Goal: Entertainment & Leisure: Consume media (video, audio)

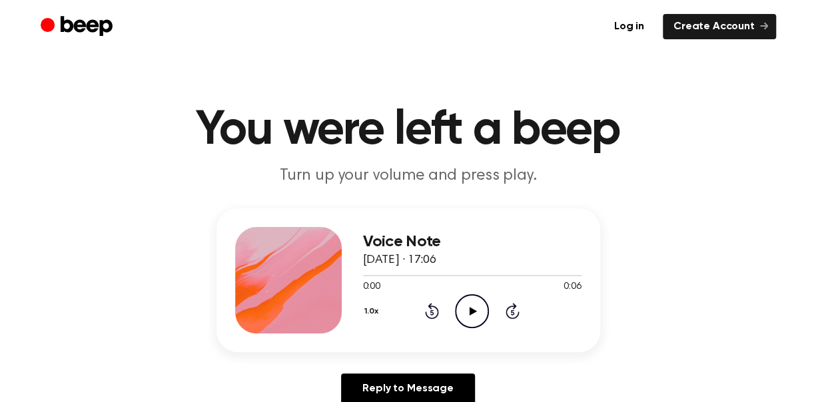
click at [476, 301] on icon "Play Audio" at bounding box center [472, 311] width 34 height 34
click at [472, 313] on icon at bounding box center [473, 311] width 7 height 9
click at [461, 309] on icon "Play Audio" at bounding box center [472, 311] width 34 height 34
click at [468, 310] on icon "Pause Audio" at bounding box center [472, 311] width 34 height 34
